Goal: Information Seeking & Learning: Learn about a topic

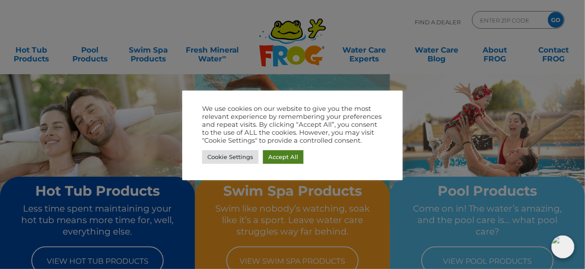
click at [282, 155] on link "Accept All" at bounding box center [283, 157] width 41 height 14
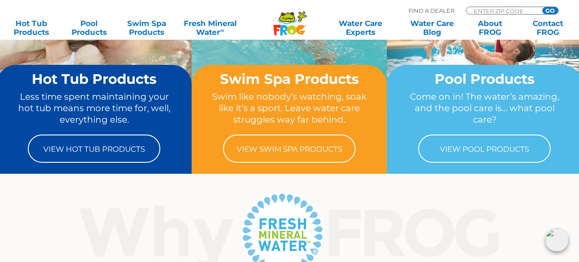
scroll to position [117, 0]
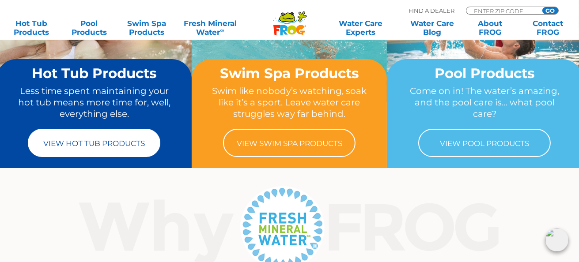
click at [98, 137] on link "View Hot Tub Products" at bounding box center [94, 143] width 132 height 28
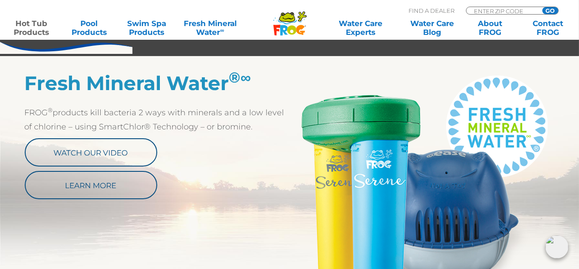
scroll to position [470, 0]
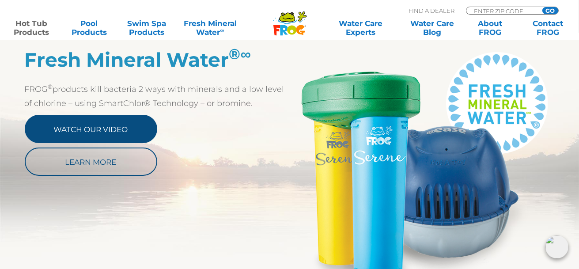
click at [101, 132] on link "Watch Our Video" at bounding box center [91, 129] width 132 height 28
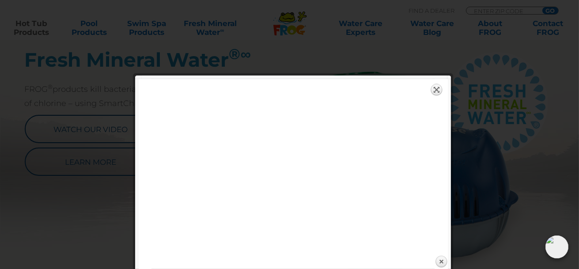
click at [436, 91] on link "Expand" at bounding box center [436, 89] width 12 height 12
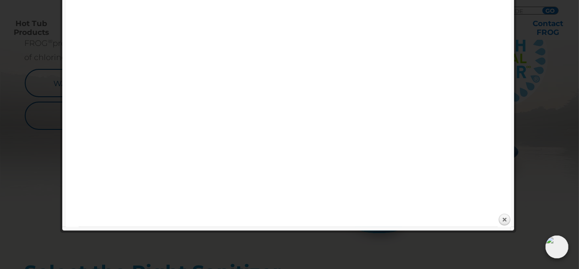
scroll to position [530, 0]
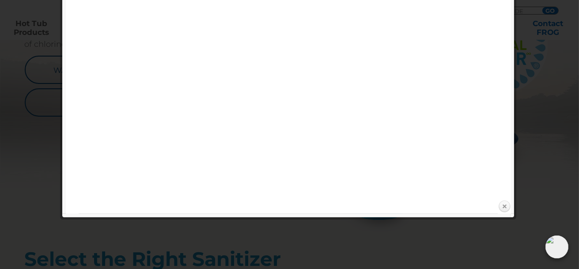
click at [506, 208] on link "Close" at bounding box center [503, 206] width 13 height 13
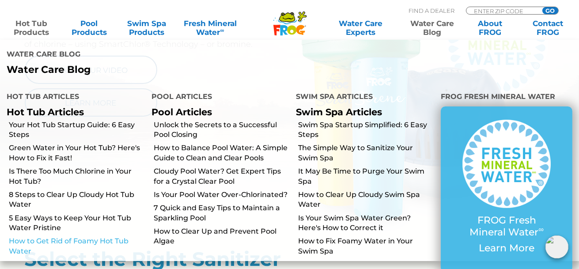
click at [38, 236] on link "How to Get Rid of Foamy Hot Tub Water" at bounding box center [77, 246] width 136 height 20
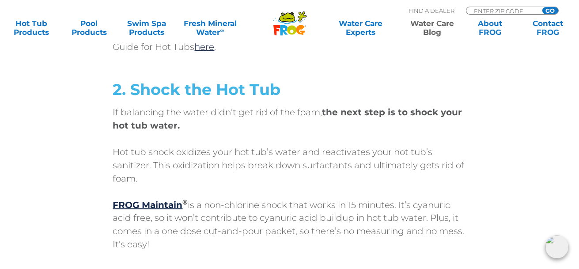
scroll to position [2412, 0]
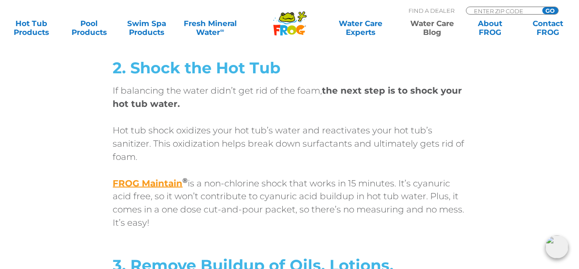
click at [152, 178] on strong "FROG Maintain" at bounding box center [148, 183] width 70 height 11
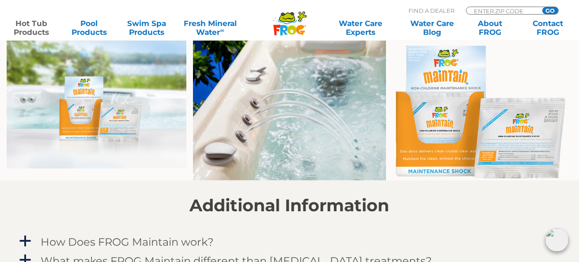
scroll to position [647, 0]
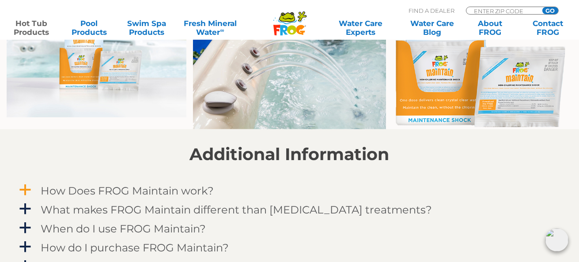
click at [162, 192] on h4 "How Does FROG Maintain work?" at bounding box center [127, 191] width 173 height 12
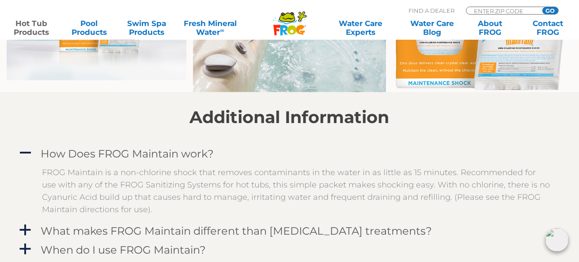
scroll to position [706, 0]
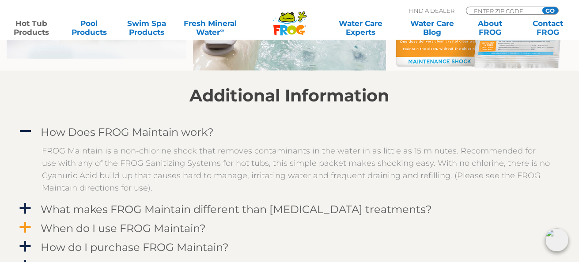
click at [154, 230] on h4 "When do I use FROG Maintain?" at bounding box center [123, 228] width 165 height 12
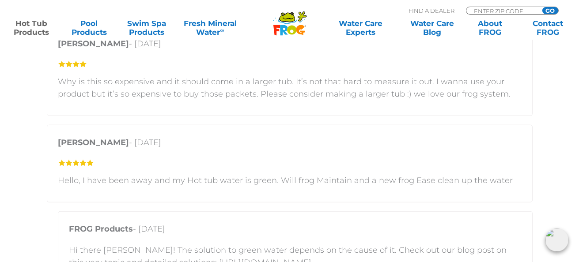
scroll to position [1353, 0]
